Goal: Find specific page/section: Find specific page/section

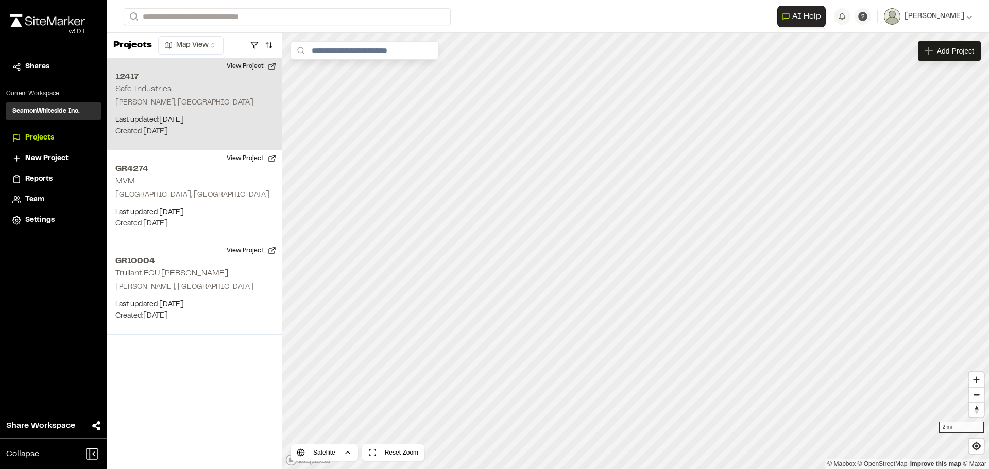
click at [178, 90] on div "12417 Safe Industries Gantt, SC Last updated: Apr 8, 2025 Budget: $ Created: Ap…" at bounding box center [194, 104] width 175 height 92
click at [260, 63] on button "View Project" at bounding box center [251, 66] width 62 height 16
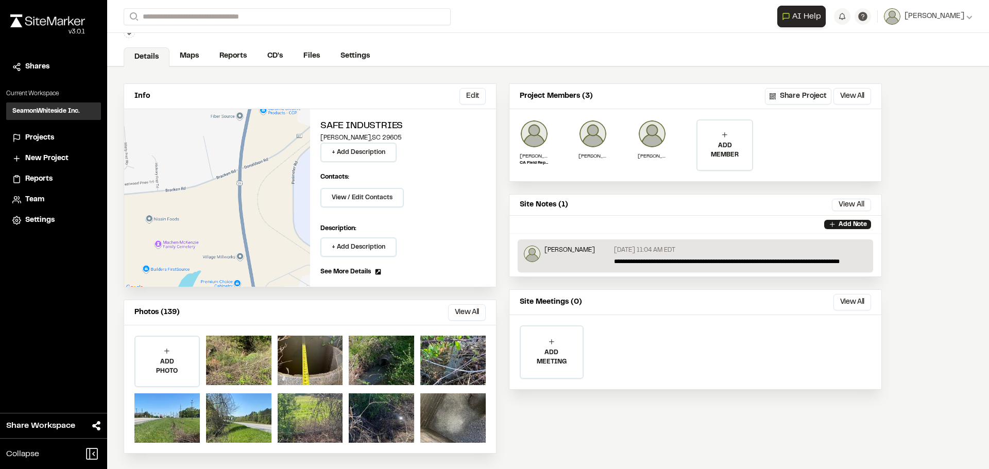
scroll to position [36, 0]
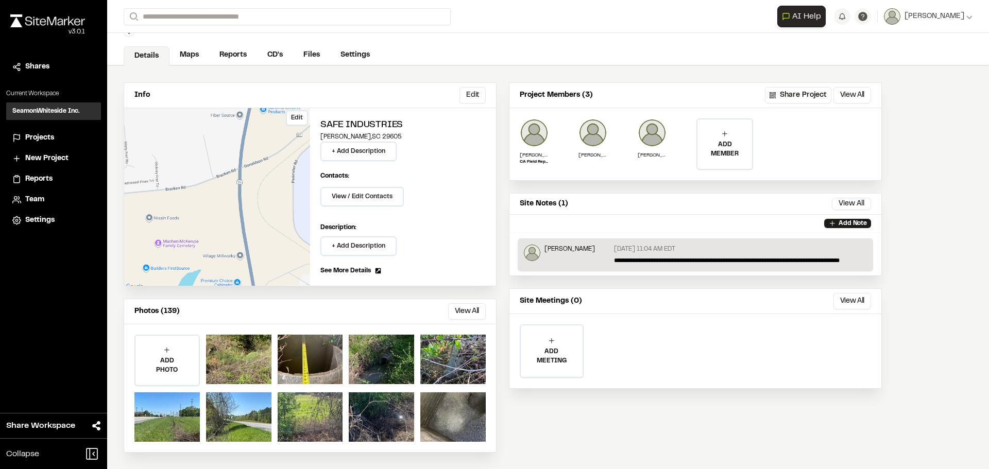
click at [215, 200] on div "Edit" at bounding box center [217, 197] width 186 height 178
click at [194, 59] on link "Maps" at bounding box center [189, 56] width 41 height 20
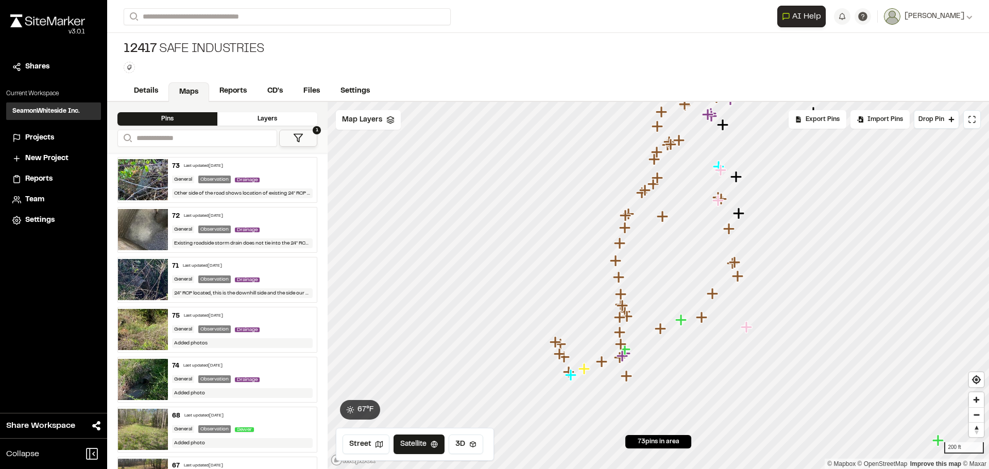
click at [586, 371] on icon "Map marker" at bounding box center [585, 369] width 13 height 13
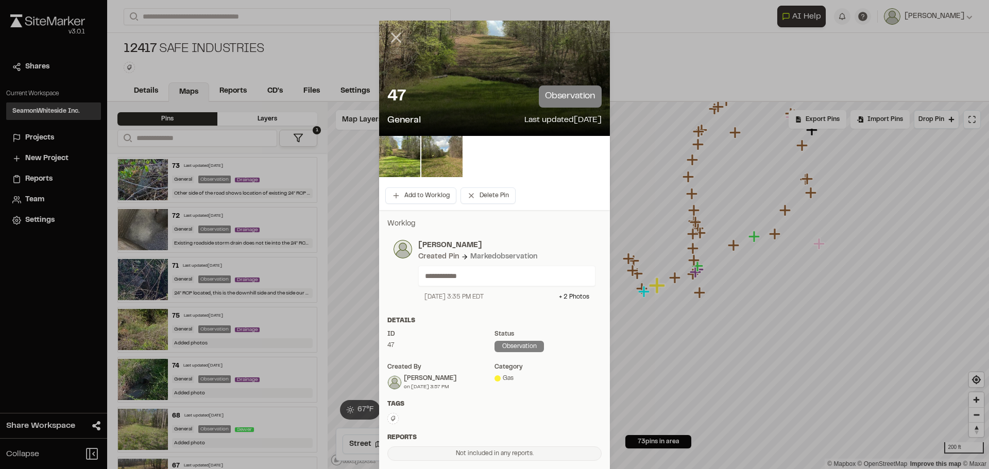
click at [394, 32] on icon at bounding box center [396, 38] width 18 height 18
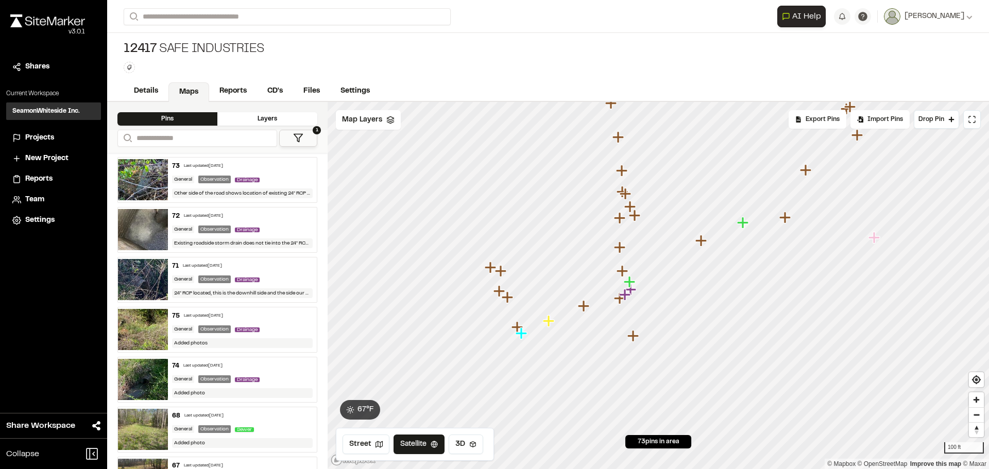
click at [588, 305] on icon "Map marker" at bounding box center [583, 305] width 11 height 11
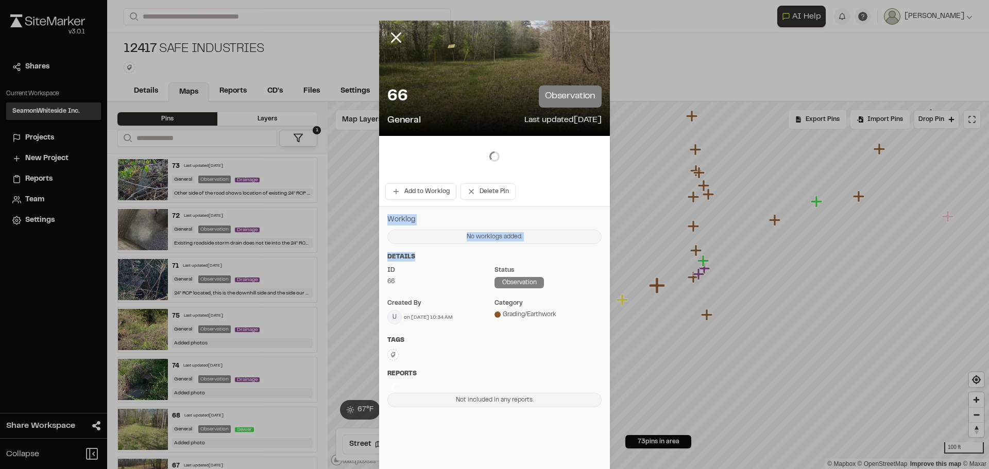
click at [584, 308] on div "Worklog No worklogs added. Update Note Click to upload photos or drag and drop …" at bounding box center [494, 311] width 231 height 210
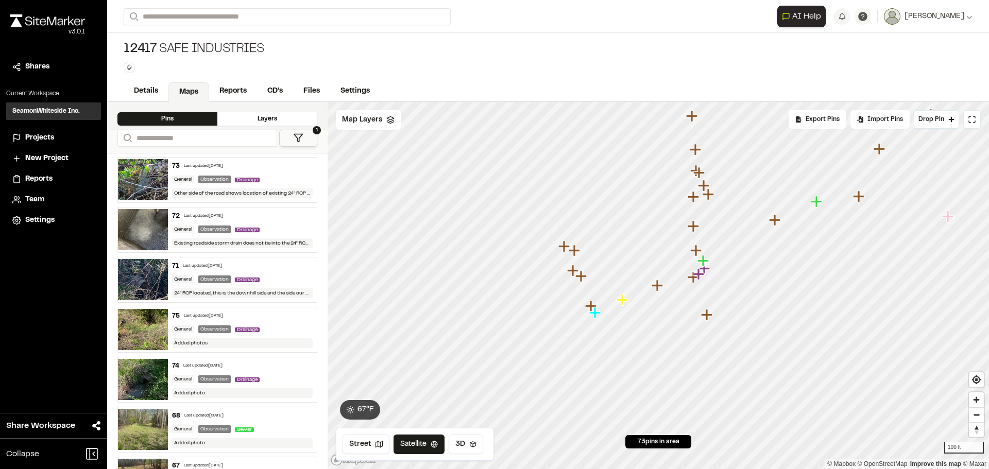
click at [581, 277] on icon "Map marker" at bounding box center [573, 270] width 13 height 13
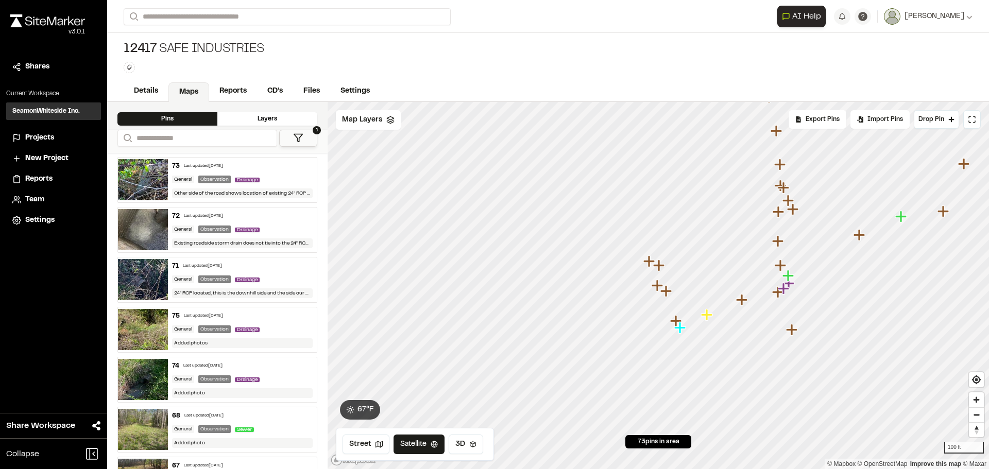
click at [659, 286] on icon "Map marker" at bounding box center [657, 285] width 11 height 11
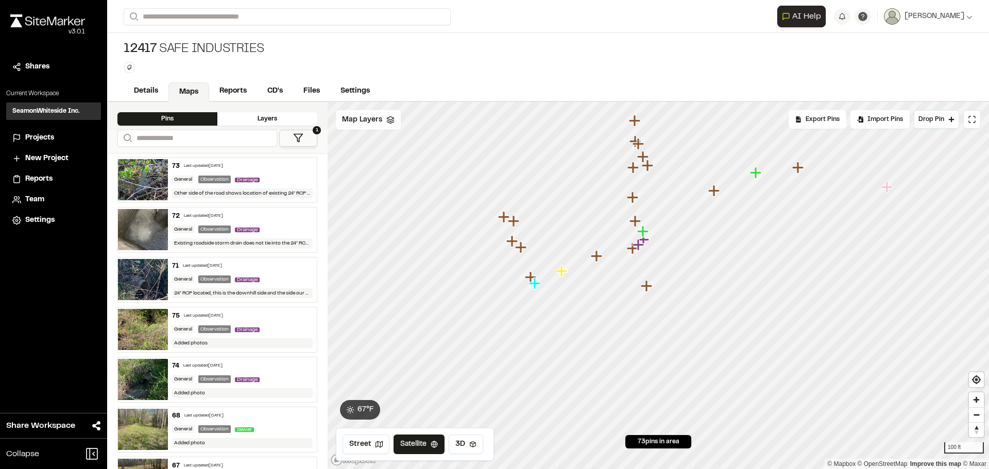
click at [594, 258] on icon "Map marker" at bounding box center [597, 256] width 13 height 13
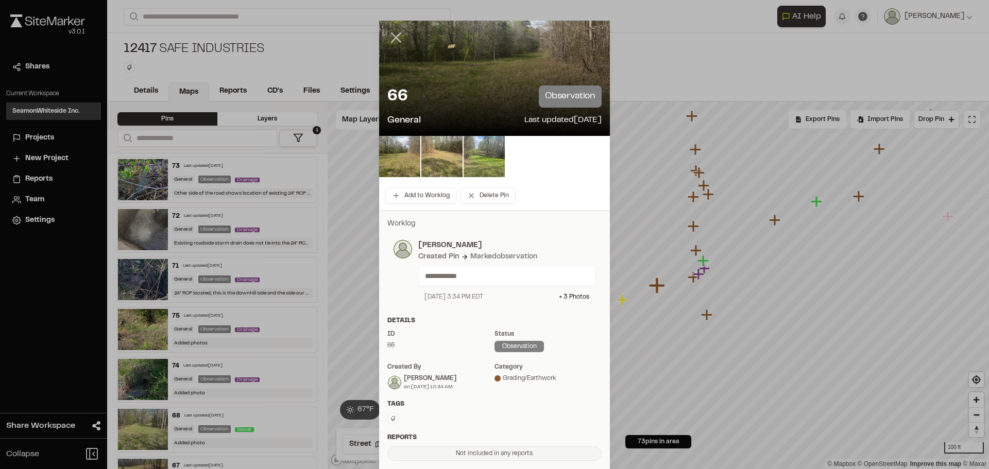
click at [396, 32] on icon at bounding box center [396, 38] width 18 height 18
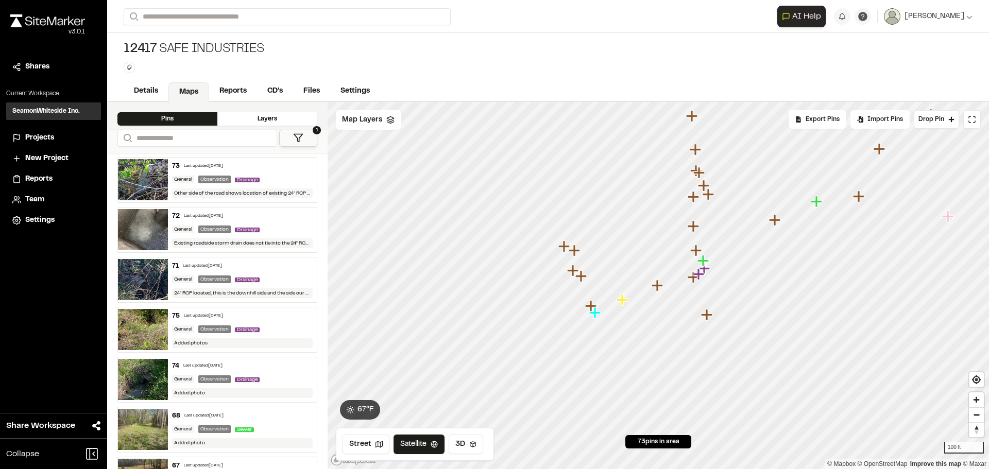
click at [624, 302] on icon "Map marker" at bounding box center [622, 299] width 11 height 11
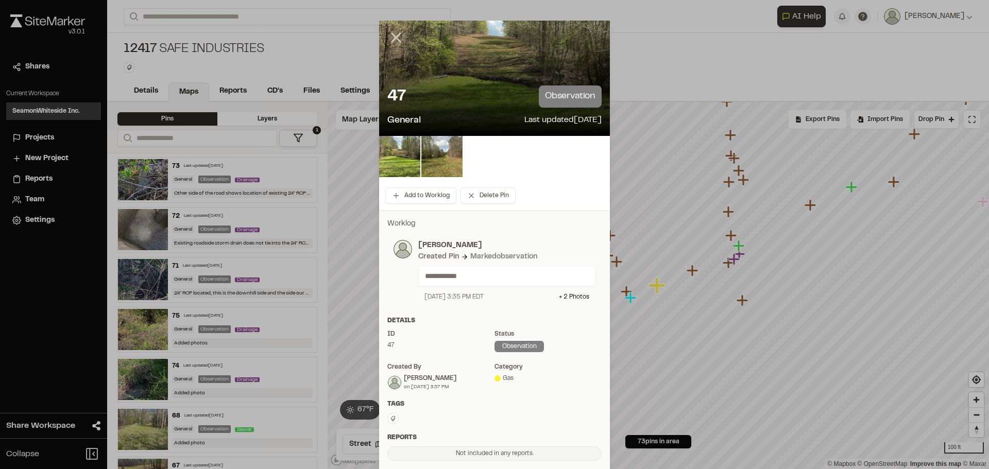
click at [393, 31] on icon at bounding box center [396, 38] width 18 height 18
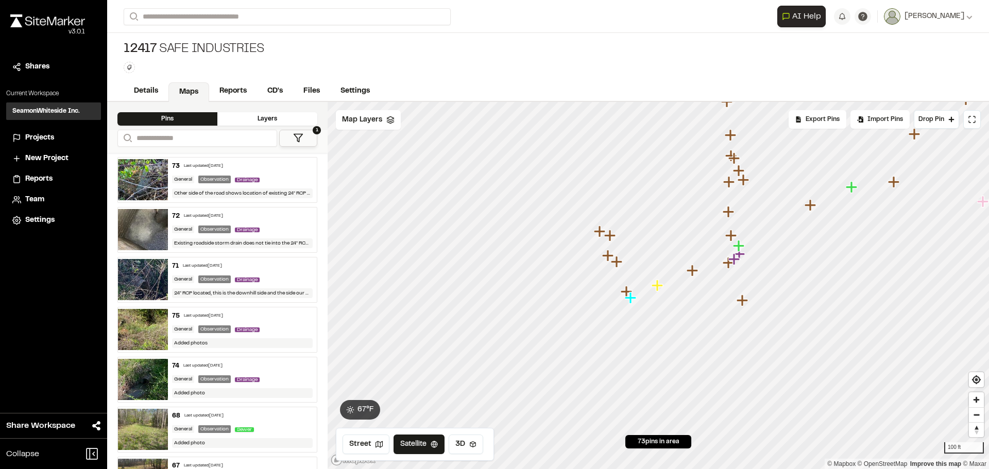
click at [626, 289] on icon "Map marker" at bounding box center [626, 291] width 11 height 11
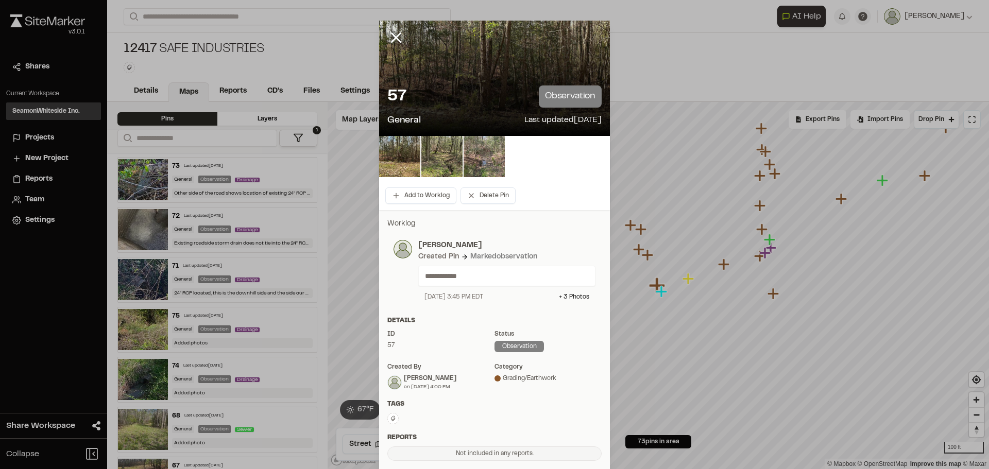
click at [482, 159] on img at bounding box center [484, 156] width 41 height 41
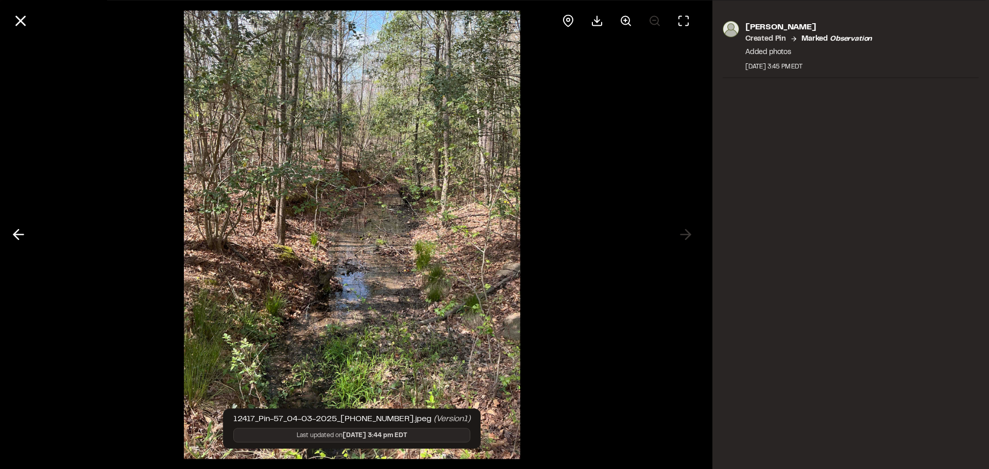
drag, startPoint x: 695, startPoint y: 229, endPoint x: 689, endPoint y: 230, distance: 5.8
click at [694, 229] on div at bounding box center [352, 234] width 704 height 469
click at [688, 231] on div at bounding box center [352, 234] width 704 height 469
drag, startPoint x: 686, startPoint y: 234, endPoint x: 46, endPoint y: 257, distance: 640.2
click at [683, 236] on div at bounding box center [352, 234] width 704 height 469
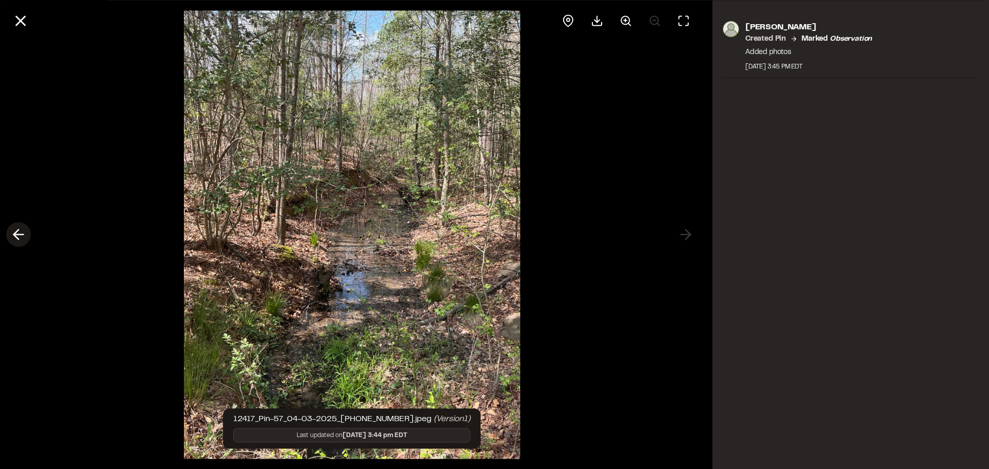
click at [18, 231] on polyline at bounding box center [16, 235] width 5 height 10
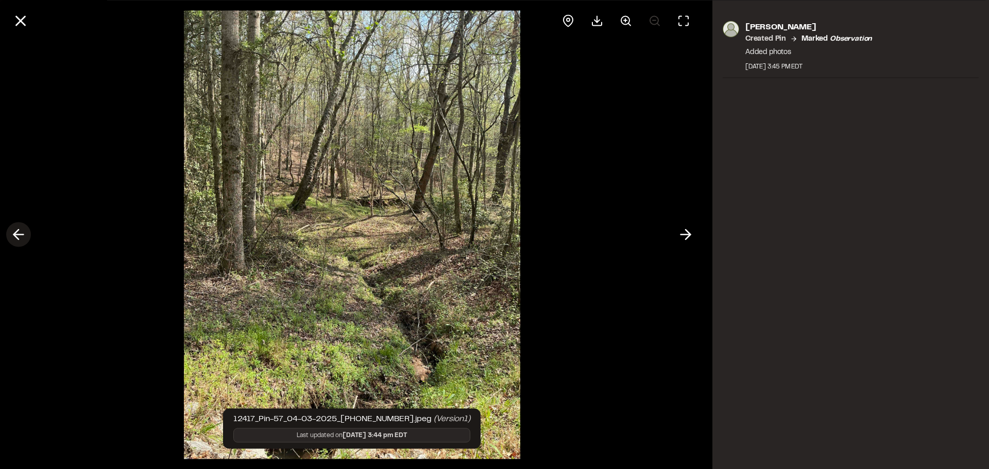
click at [18, 231] on polyline at bounding box center [16, 235] width 5 height 10
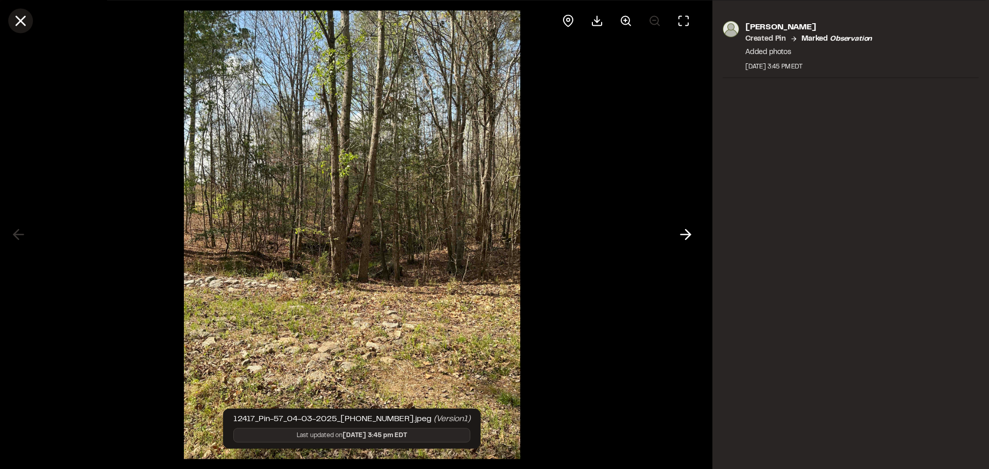
click at [24, 19] on icon at bounding box center [21, 21] width 18 height 18
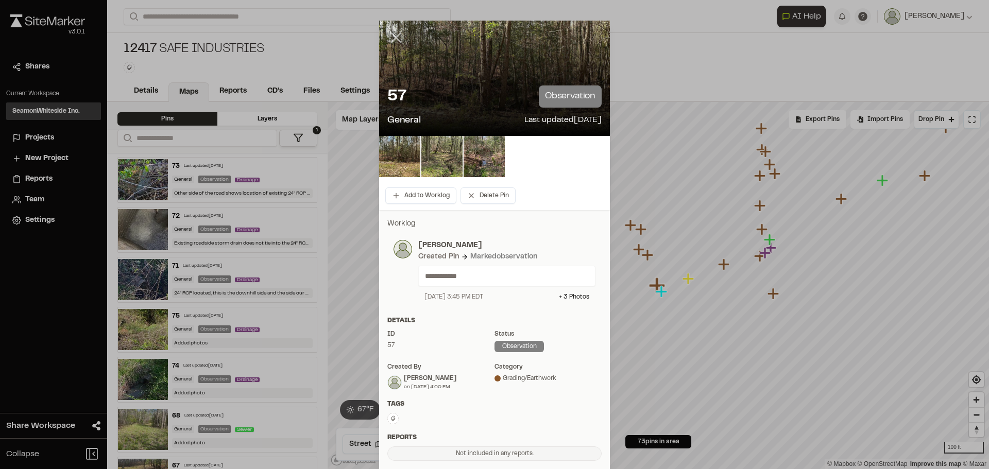
click at [394, 36] on line at bounding box center [396, 37] width 9 height 9
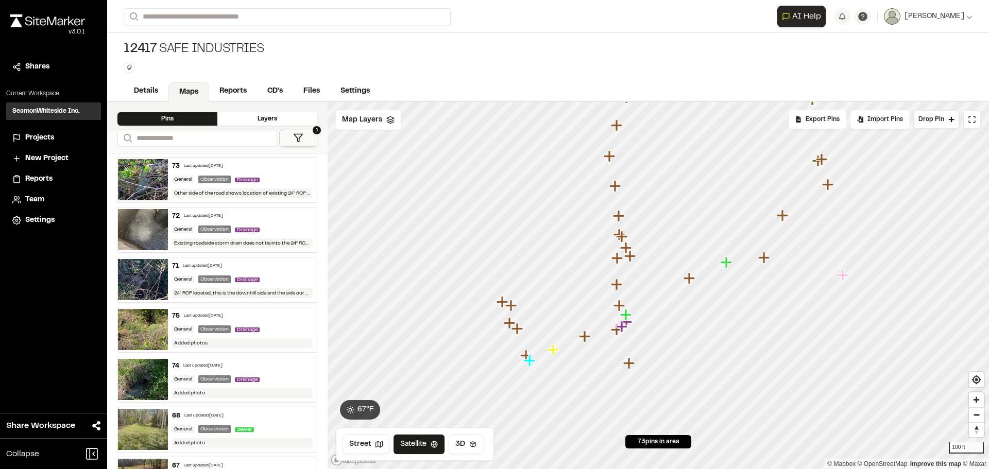
click at [633, 259] on icon "Map marker" at bounding box center [630, 256] width 13 height 13
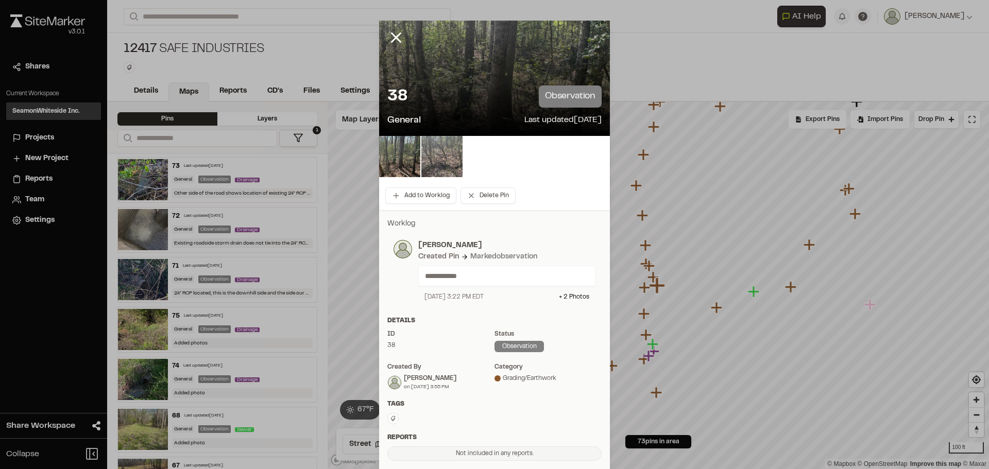
click at [445, 168] on img at bounding box center [441, 156] width 41 height 41
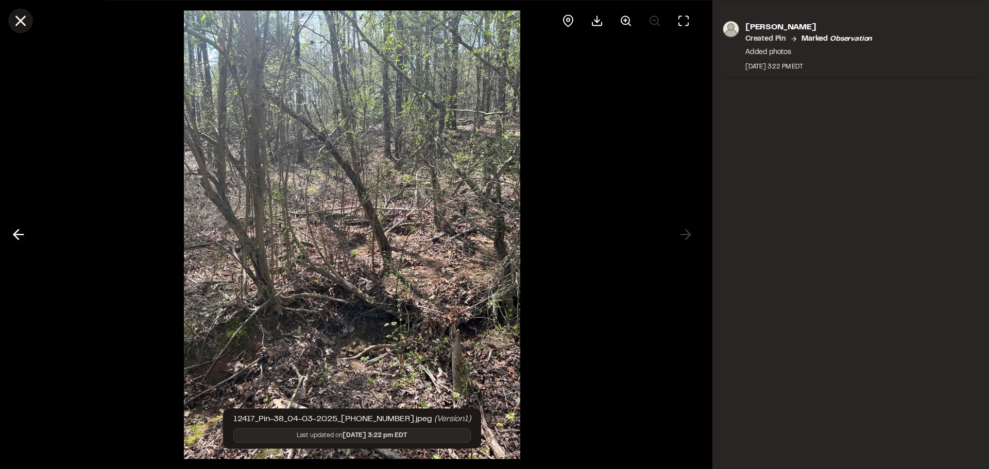
click at [23, 26] on icon at bounding box center [21, 21] width 18 height 18
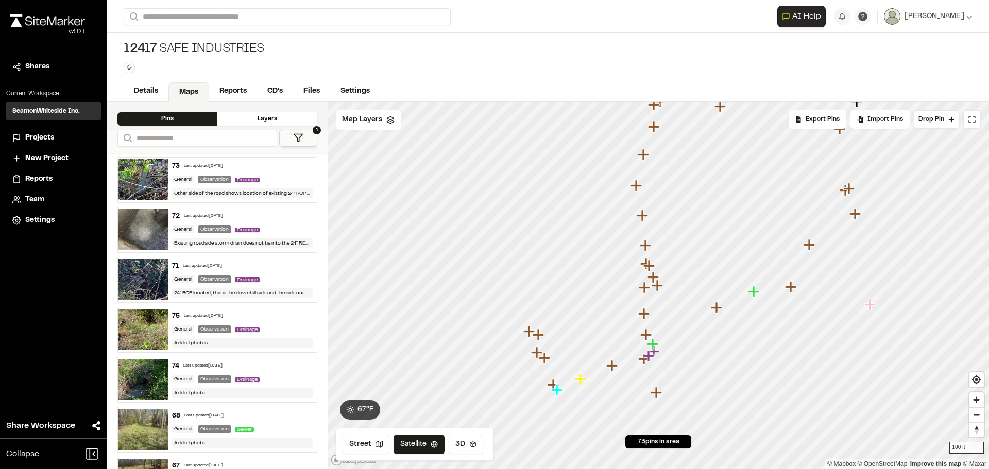
click at [646, 315] on icon "Map marker" at bounding box center [643, 313] width 11 height 11
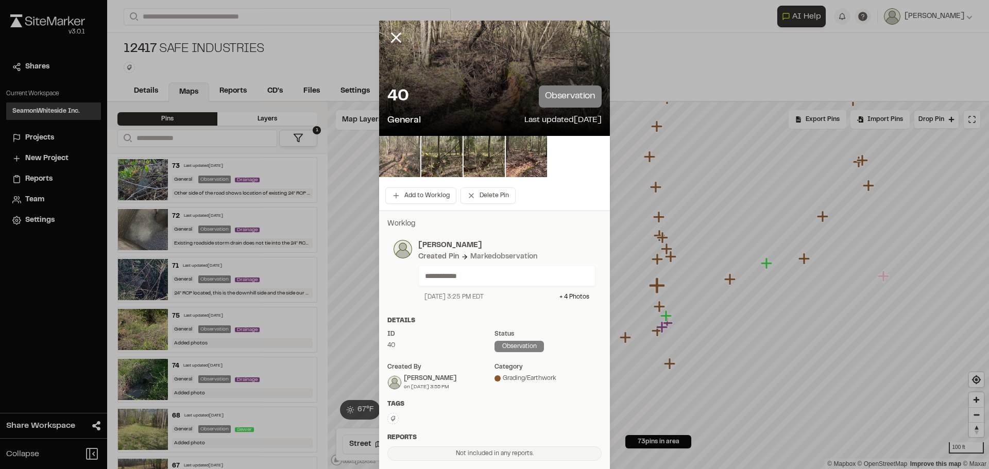
click at [412, 153] on img at bounding box center [399, 156] width 41 height 41
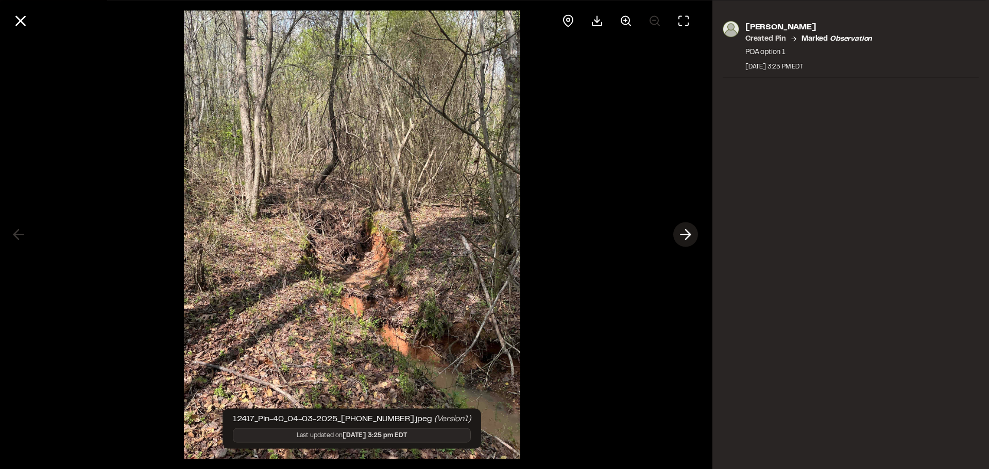
click at [689, 230] on icon at bounding box center [685, 235] width 16 height 18
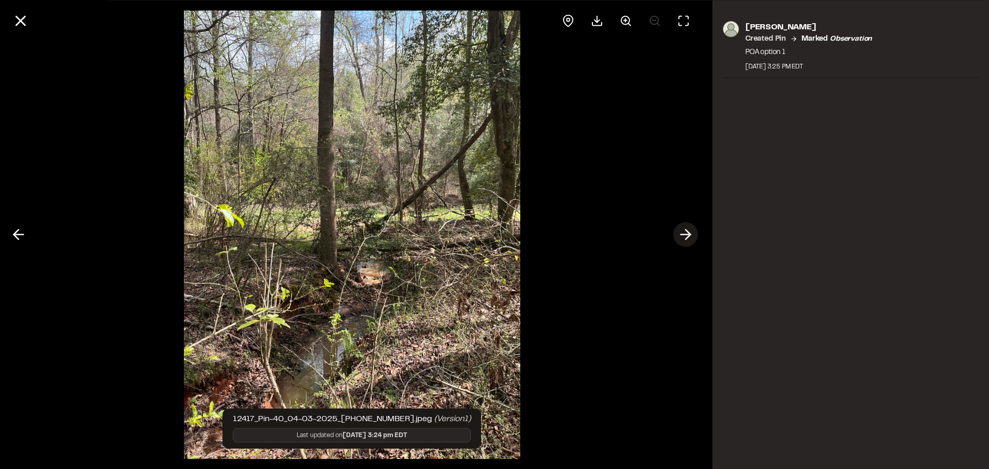
click at [689, 230] on icon at bounding box center [685, 235] width 16 height 18
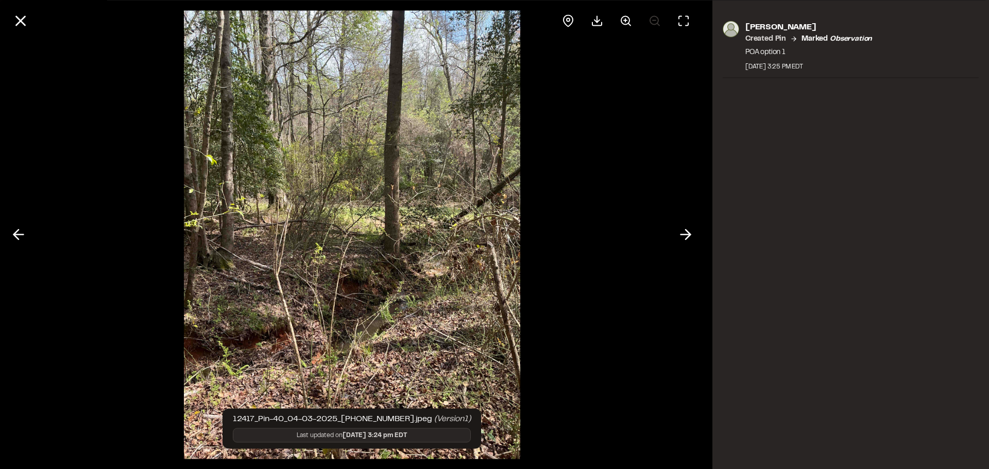
drag, startPoint x: 20, startPoint y: 18, endPoint x: 118, endPoint y: 65, distance: 109.4
click at [20, 18] on icon at bounding box center [21, 21] width 18 height 18
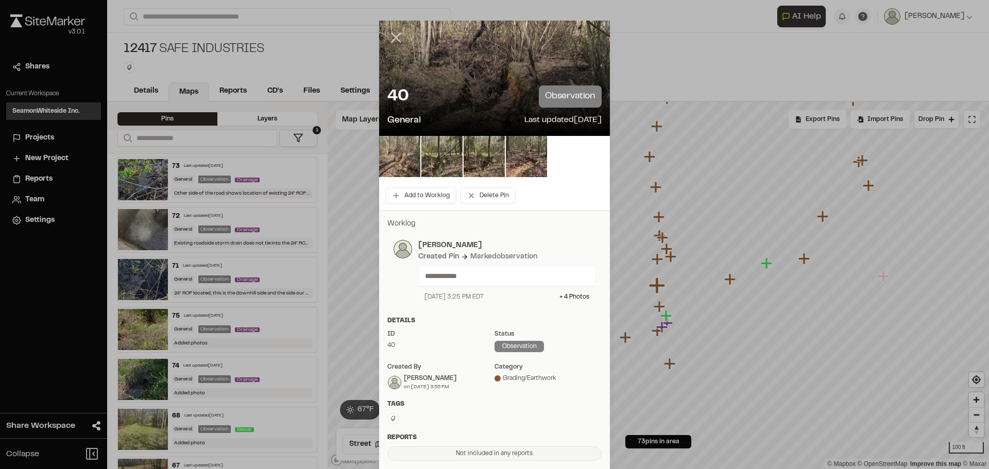
click at [389, 32] on icon at bounding box center [396, 38] width 18 height 18
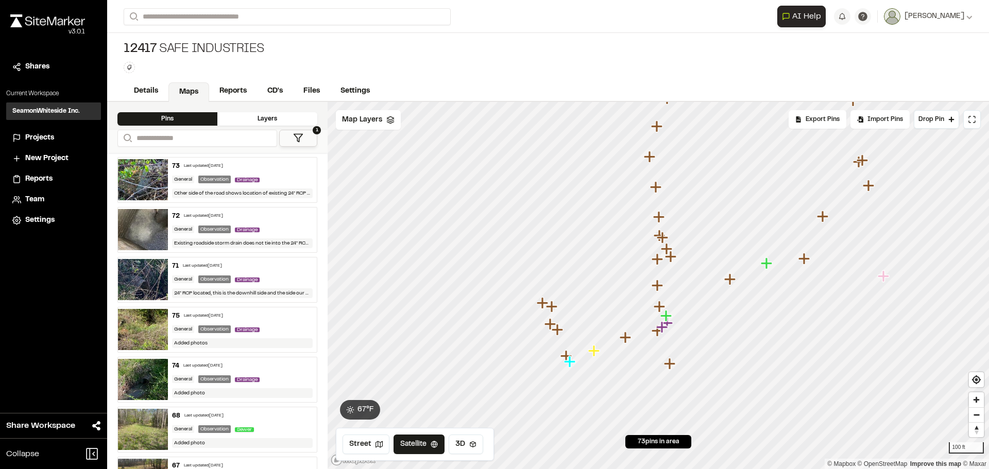
click at [658, 310] on icon "Map marker" at bounding box center [659, 306] width 11 height 11
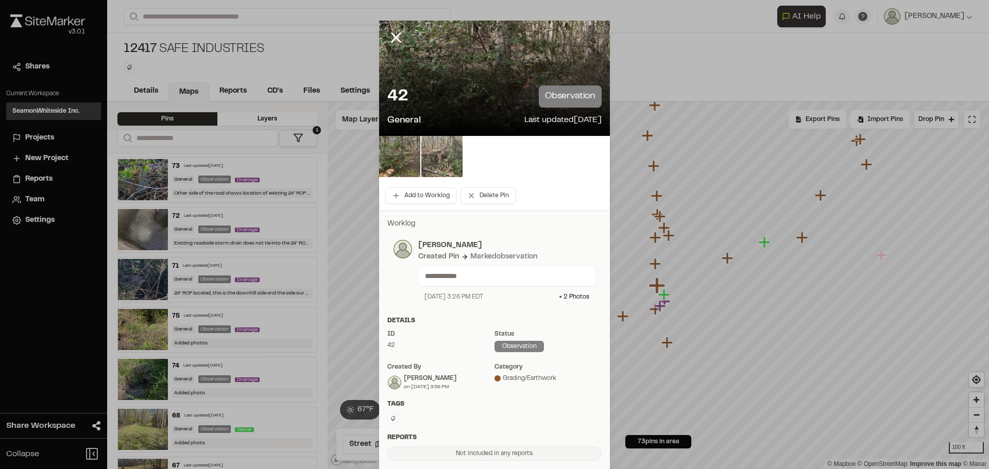
click at [440, 154] on img at bounding box center [441, 156] width 41 height 41
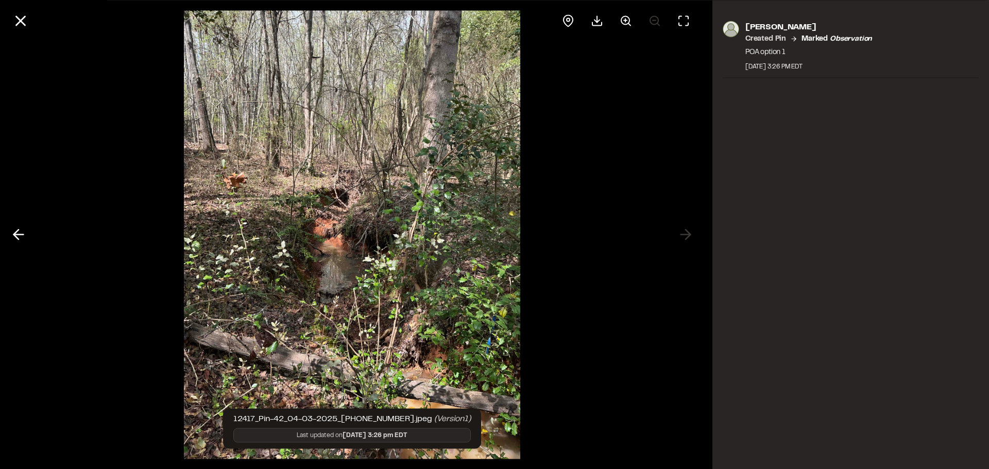
click at [684, 238] on div at bounding box center [352, 234] width 704 height 469
click at [682, 234] on div at bounding box center [352, 234] width 704 height 469
click at [23, 232] on icon at bounding box center [18, 235] width 16 height 18
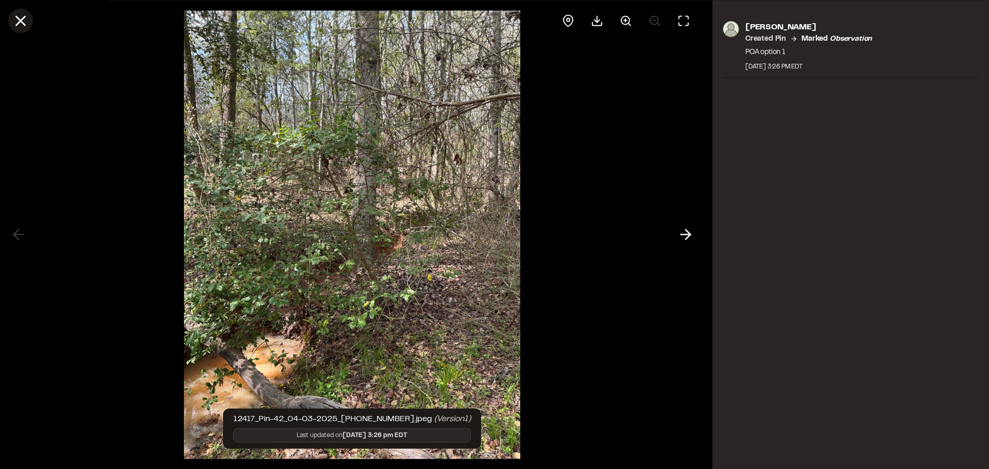
click at [15, 18] on icon at bounding box center [21, 21] width 18 height 18
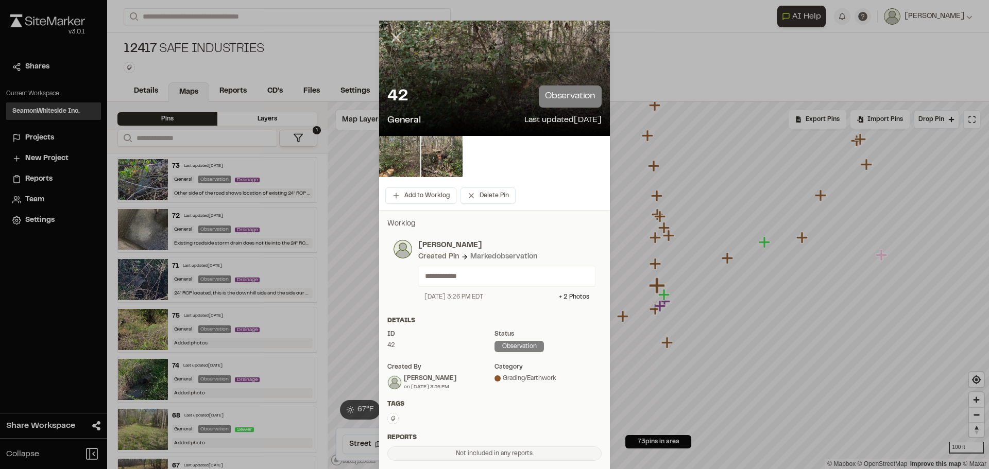
click at [392, 40] on line at bounding box center [396, 37] width 9 height 9
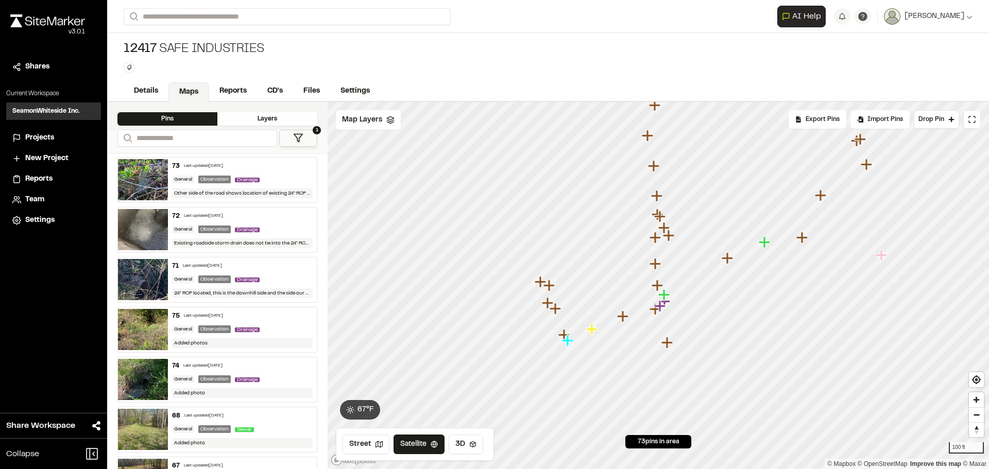
click at [655, 287] on icon "Map marker" at bounding box center [658, 285] width 13 height 13
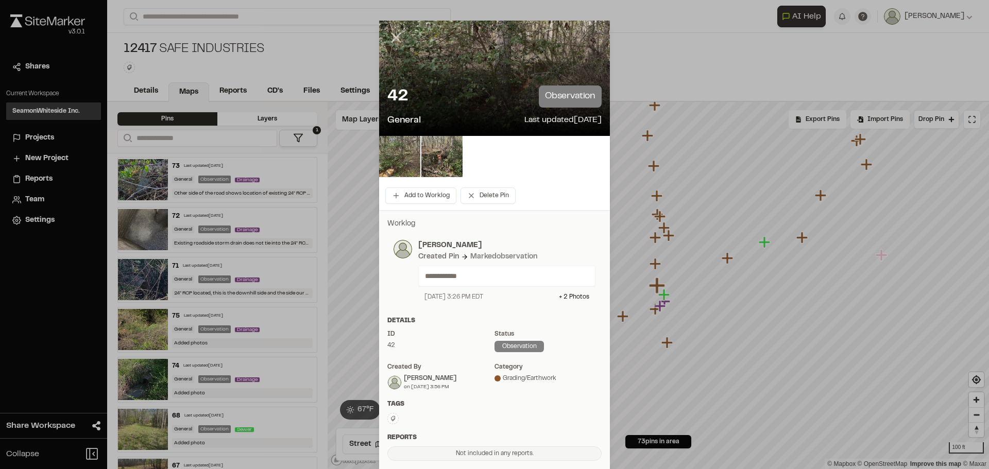
click at [387, 35] on icon at bounding box center [396, 38] width 18 height 18
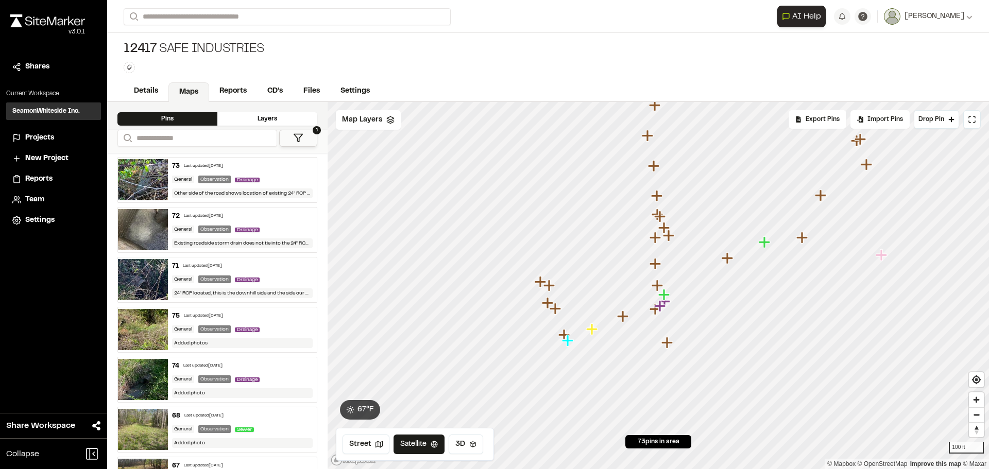
click at [660, 267] on icon "Map marker" at bounding box center [656, 264] width 13 height 13
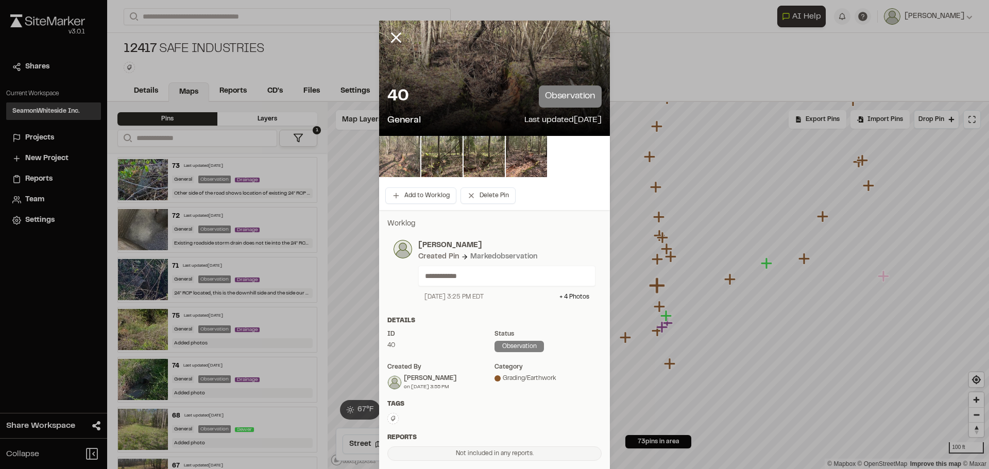
click at [407, 154] on img at bounding box center [399, 156] width 41 height 41
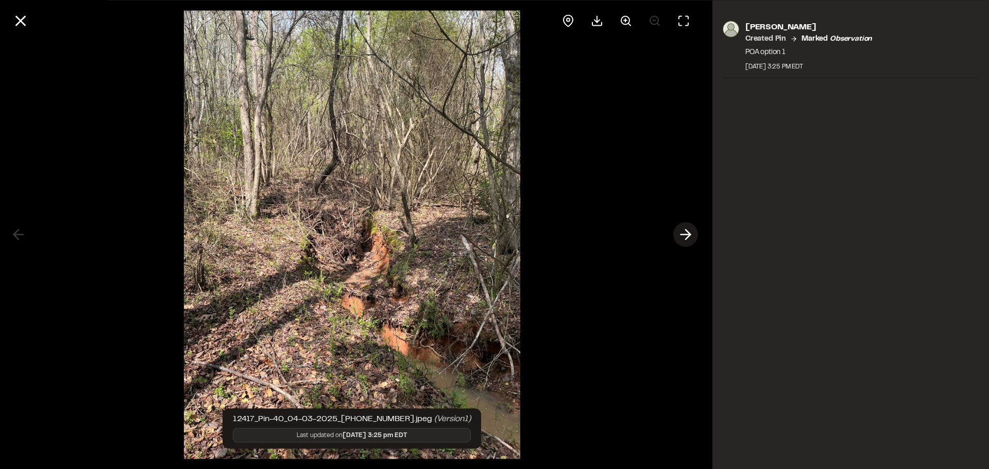
click at [693, 236] on icon at bounding box center [685, 235] width 16 height 18
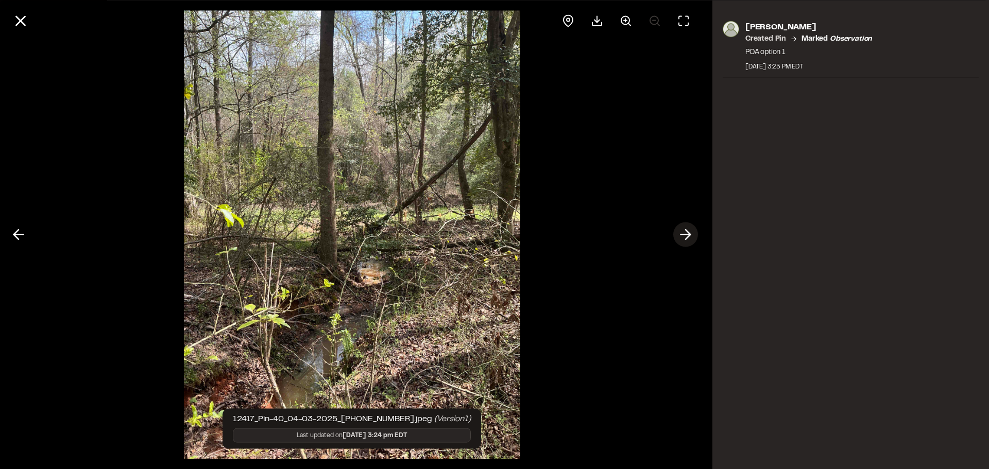
click at [693, 236] on icon at bounding box center [685, 235] width 16 height 18
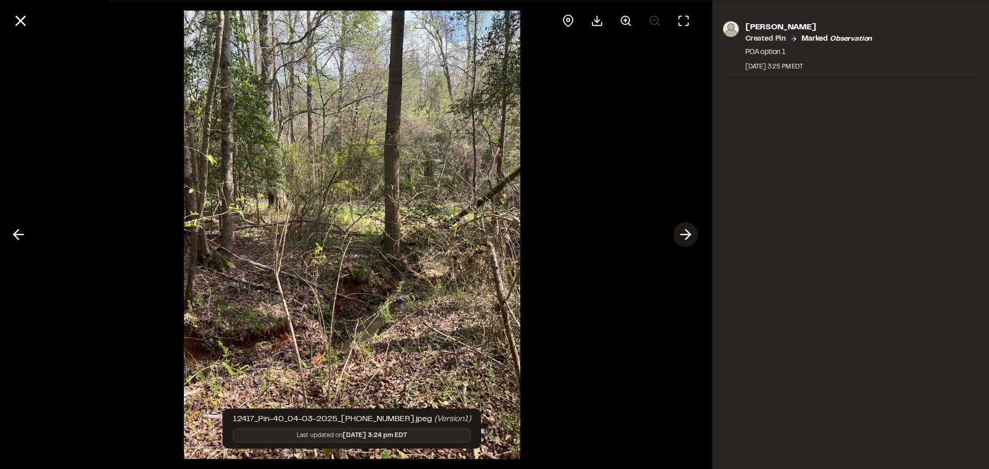
click at [693, 236] on icon at bounding box center [685, 235] width 16 height 18
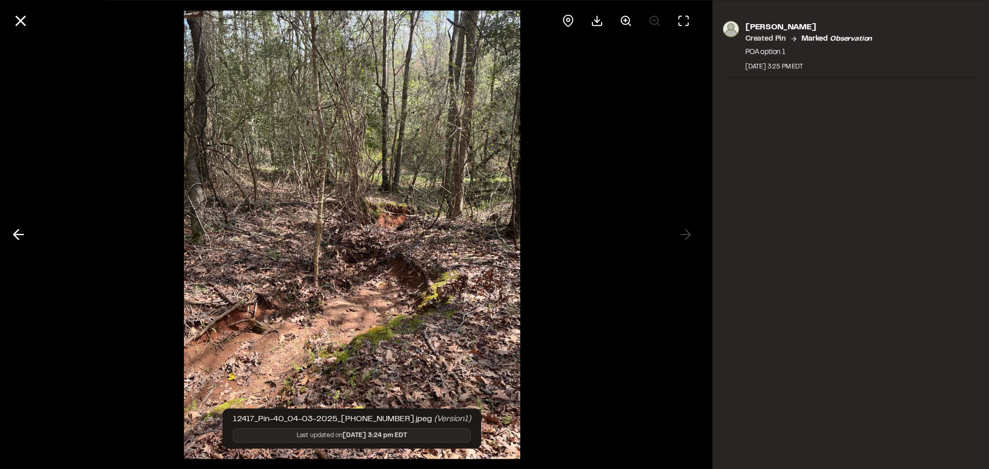
click at [692, 235] on div at bounding box center [352, 234] width 704 height 469
click at [12, 16] on icon at bounding box center [21, 21] width 18 height 18
